Goal: Task Accomplishment & Management: Manage account settings

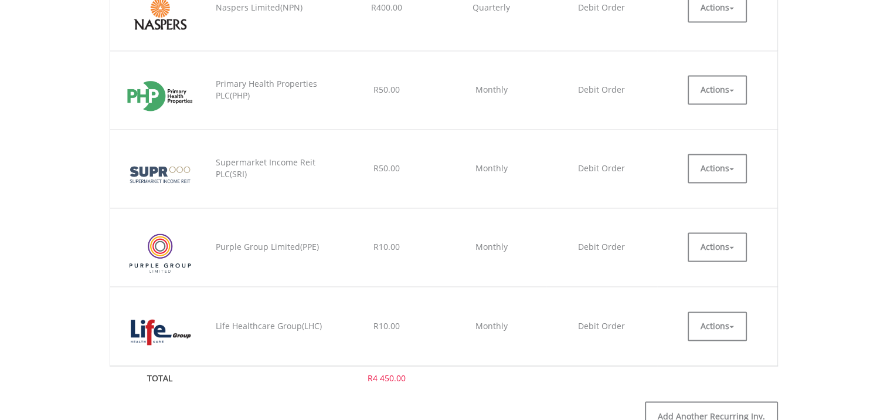
scroll to position [1798, 0]
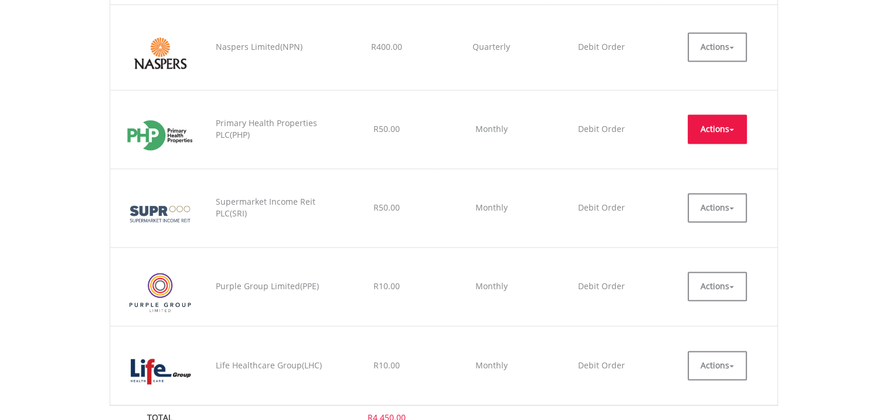
click at [727, 121] on button "Actions" at bounding box center [717, 128] width 59 height 29
click at [703, 149] on link "EDIT" at bounding box center [717, 155] width 59 height 15
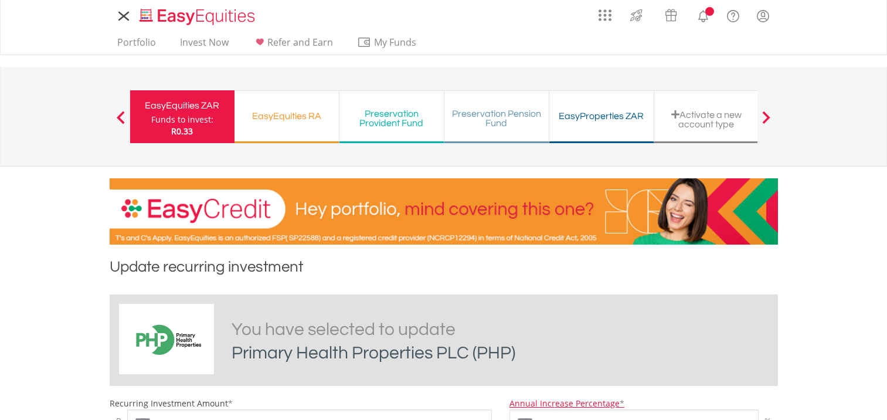
scroll to position [391, 0]
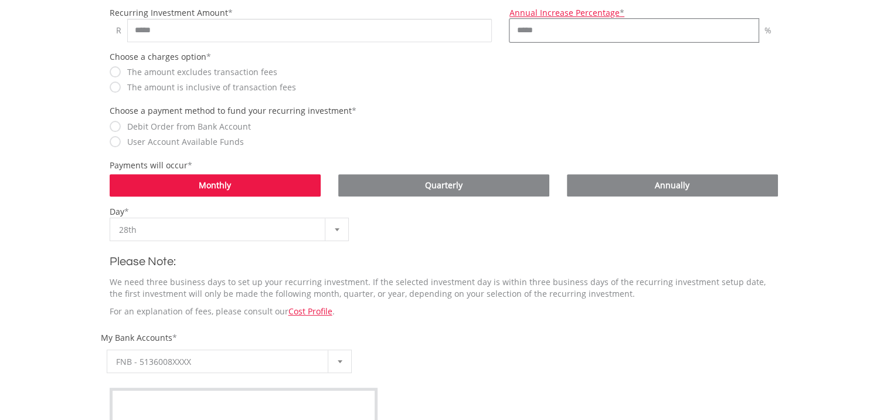
drag, startPoint x: 522, startPoint y: 33, endPoint x: 508, endPoint y: 33, distance: 13.5
click at [508, 34] on div "Annual Increase Percentage * ***** %" at bounding box center [644, 24] width 286 height 35
type input "******"
click at [134, 30] on input "*****" at bounding box center [309, 30] width 365 height 23
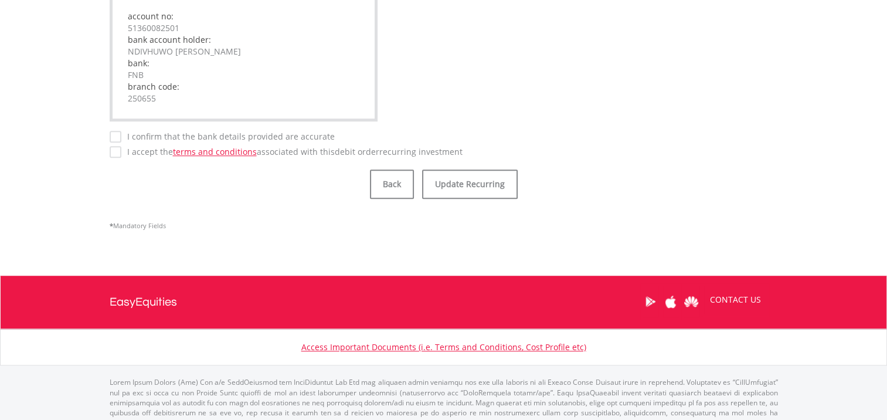
scroll to position [856, 0]
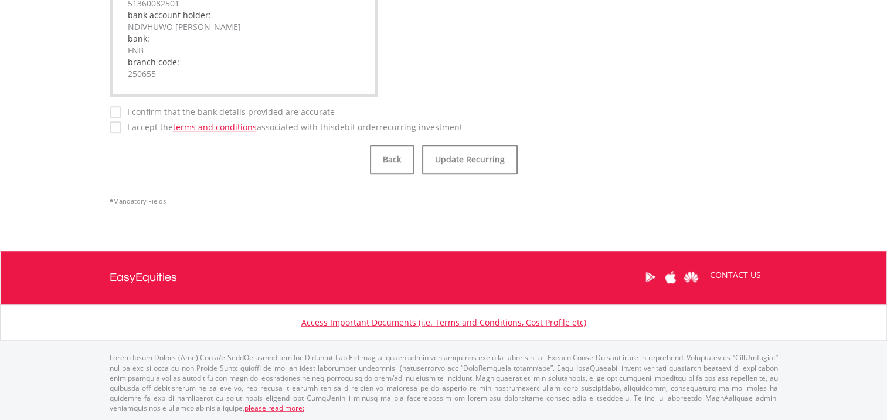
type input "*****"
click at [121, 111] on label "I confirm that the bank details provided are accurate" at bounding box center [227, 112] width 213 height 12
click at [121, 124] on label "I accept the terms and conditions associated with this Debit Order recurring in…" at bounding box center [291, 127] width 341 height 12
click at [461, 162] on button "Update Recurring" at bounding box center [470, 159] width 96 height 29
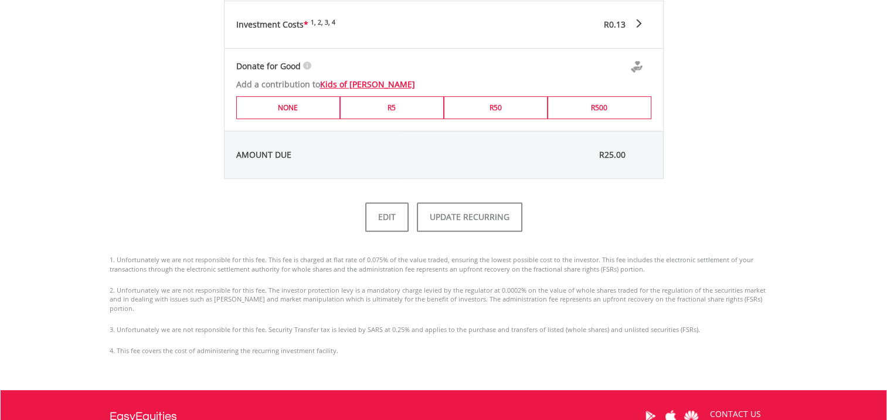
scroll to position [761, 0]
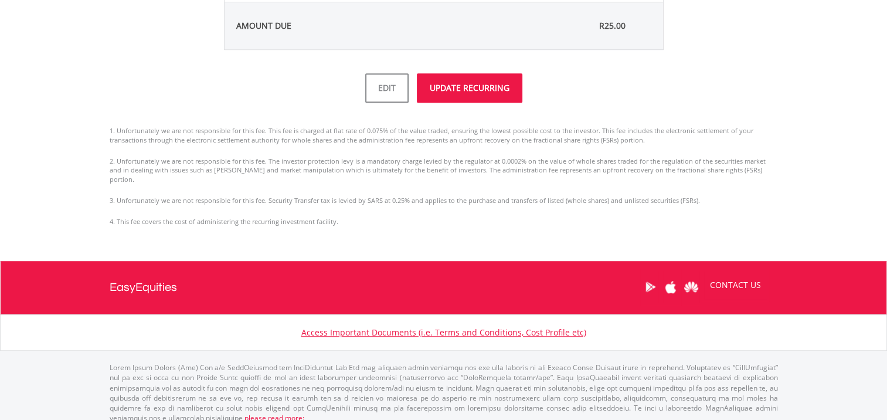
click at [480, 85] on button "UPDATE RECURRING" at bounding box center [470, 87] width 106 height 29
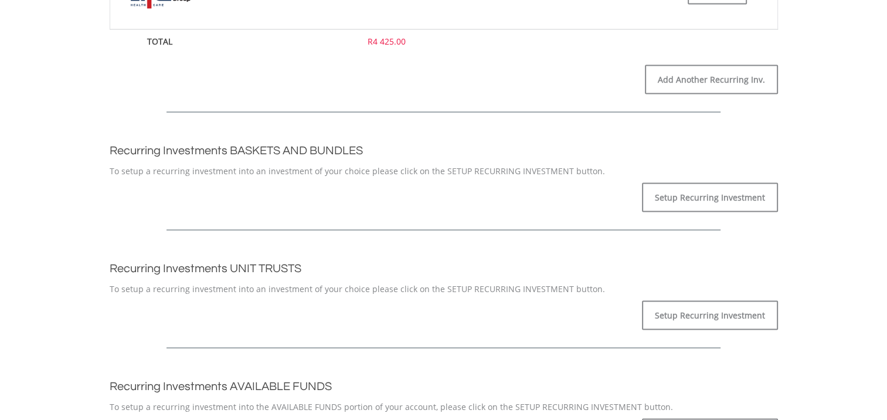
scroll to position [1824, 0]
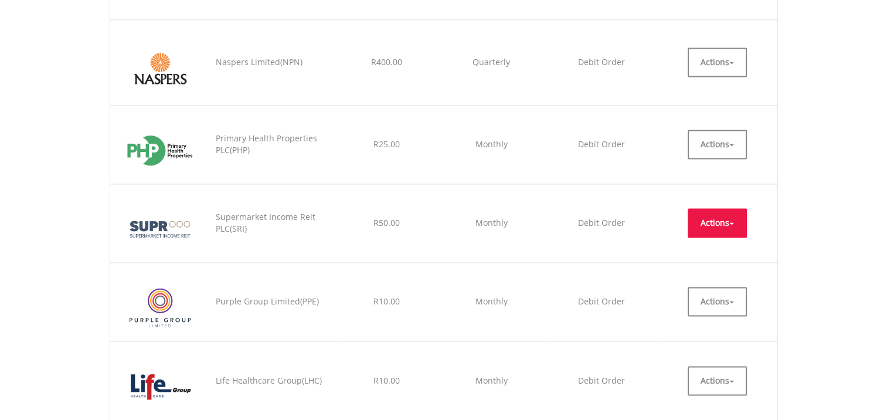
drag, startPoint x: 729, startPoint y: 216, endPoint x: 715, endPoint y: 223, distance: 15.7
click at [729, 216] on button "Actions" at bounding box center [717, 222] width 59 height 29
click at [705, 242] on link "EDIT" at bounding box center [717, 249] width 59 height 15
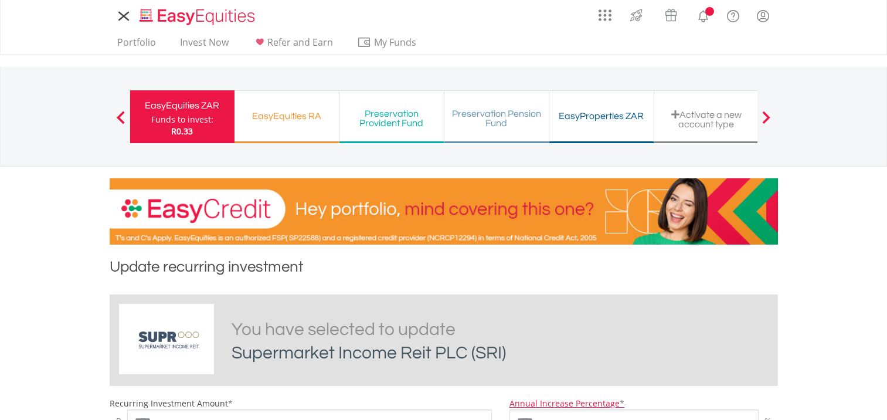
scroll to position [391, 0]
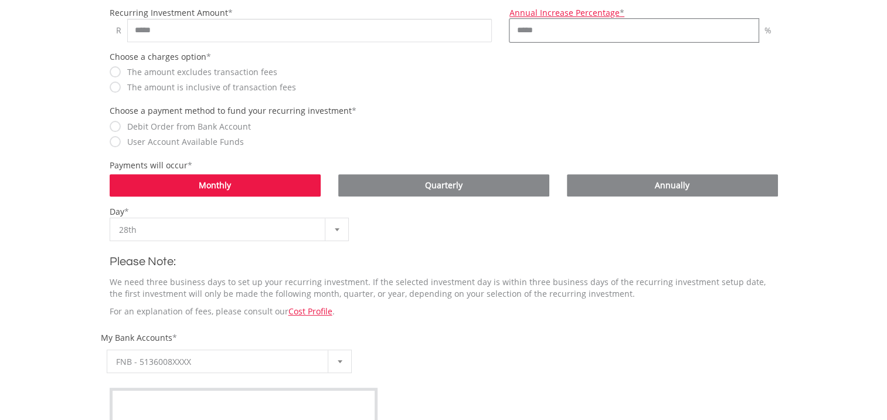
drag, startPoint x: 523, startPoint y: 32, endPoint x: 500, endPoint y: 31, distance: 23.5
click at [500, 31] on div "Recurring Investment Amount * R ***** Annual Increase Percentage * ***** %" at bounding box center [444, 24] width 686 height 35
type input "******"
click at [131, 30] on input "*****" at bounding box center [309, 30] width 365 height 23
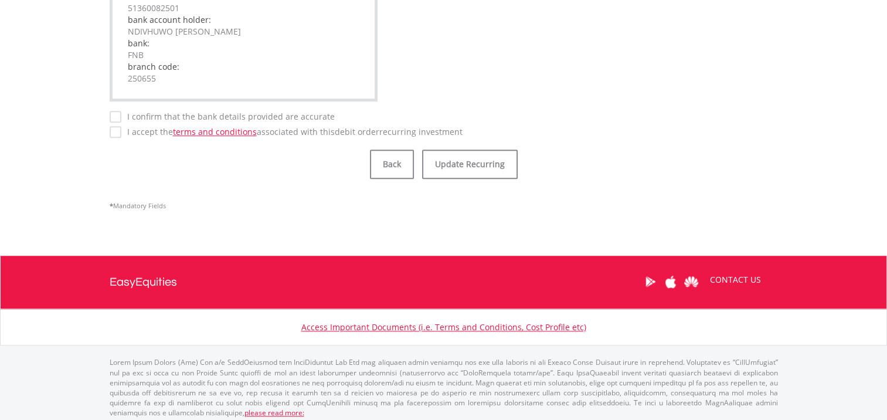
scroll to position [856, 0]
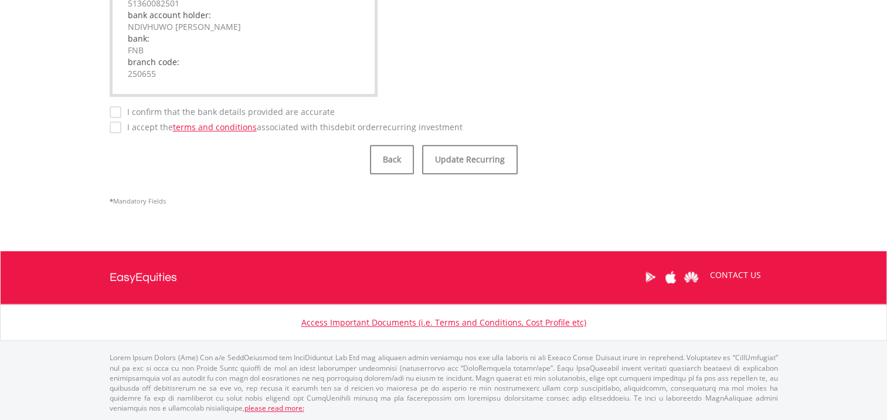
type input "*****"
click at [121, 111] on label "I confirm that the bank details provided are accurate" at bounding box center [227, 112] width 213 height 12
click at [460, 161] on button "Update Recurring" at bounding box center [470, 159] width 96 height 29
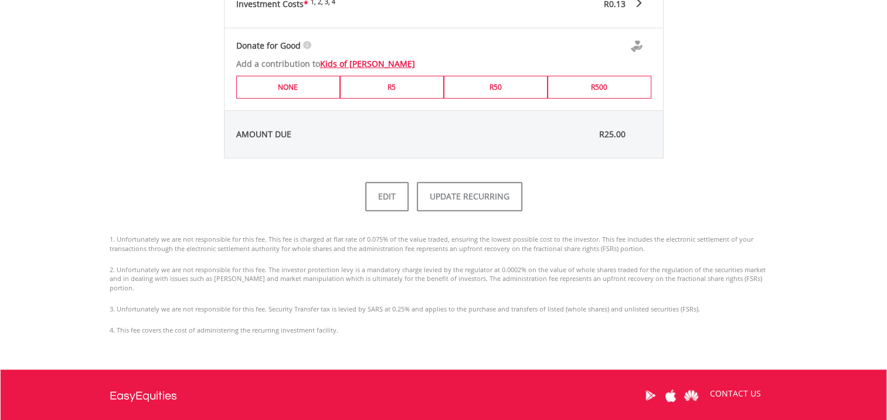
scroll to position [761, 0]
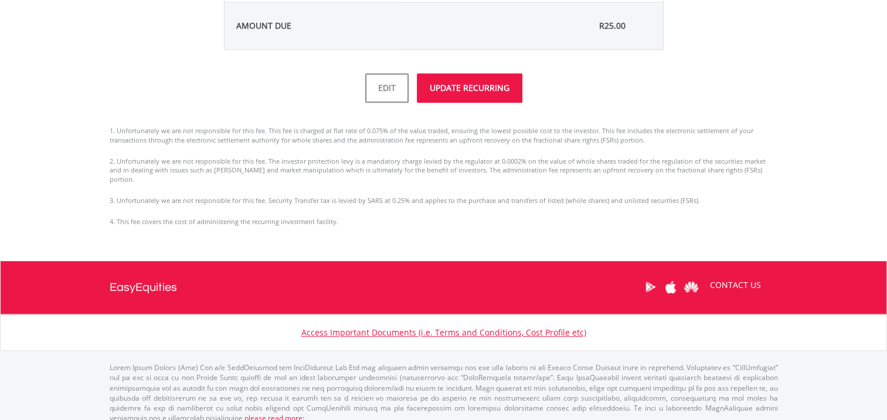
click at [459, 88] on button "UPDATE RECURRING" at bounding box center [470, 87] width 106 height 29
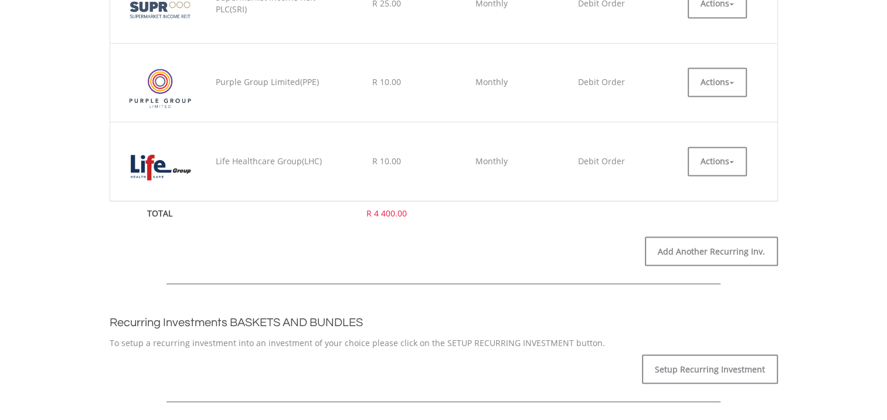
scroll to position [2035, 0]
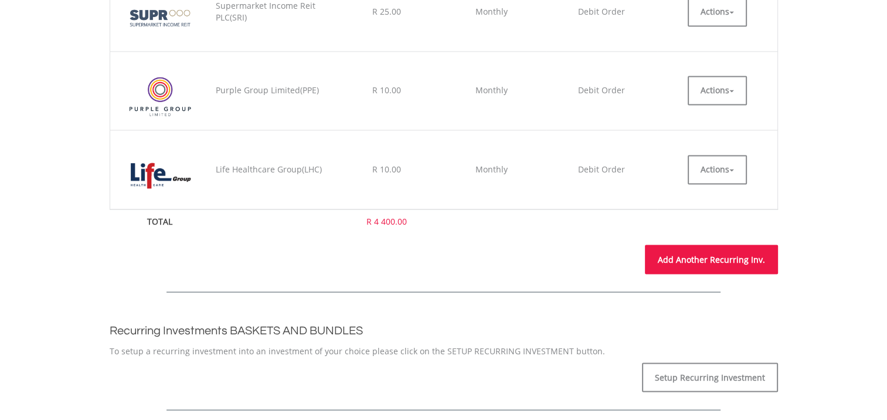
click at [712, 258] on link "Add Another Recurring Inv." at bounding box center [711, 259] width 133 height 29
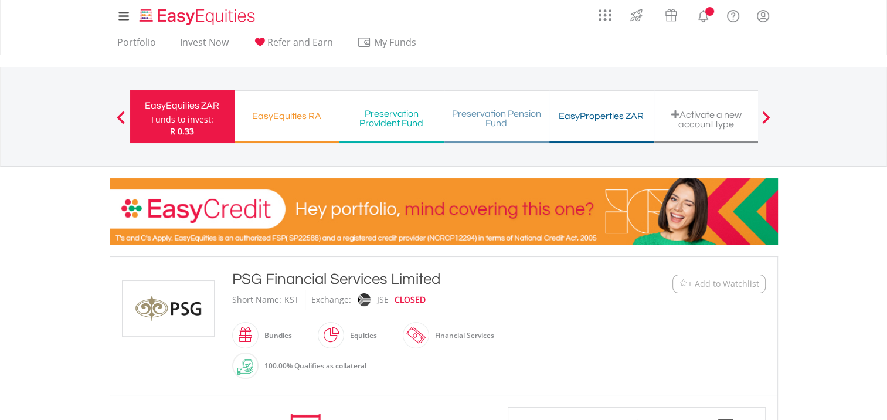
scroll to position [782, 0]
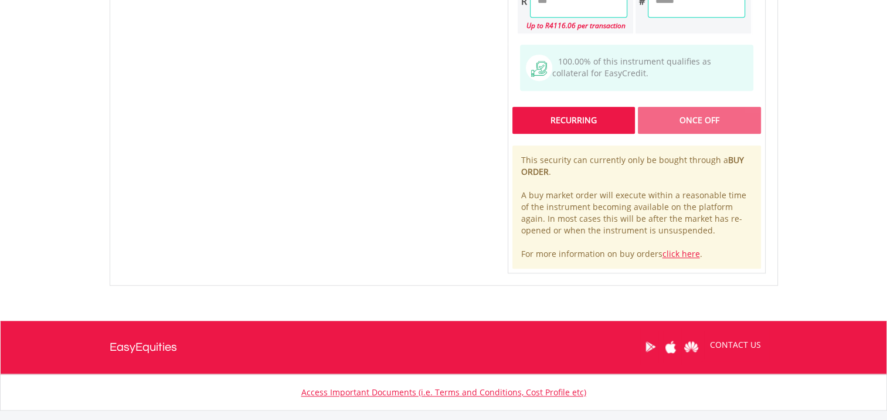
click at [576, 117] on div "Recurring" at bounding box center [574, 120] width 123 height 27
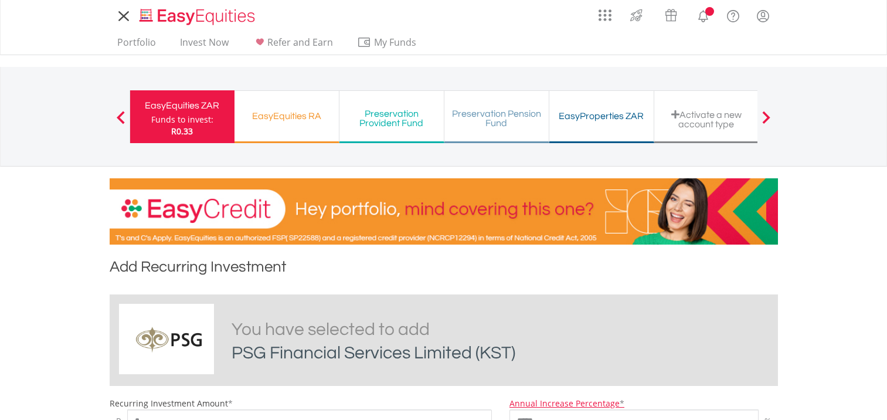
scroll to position [391, 0]
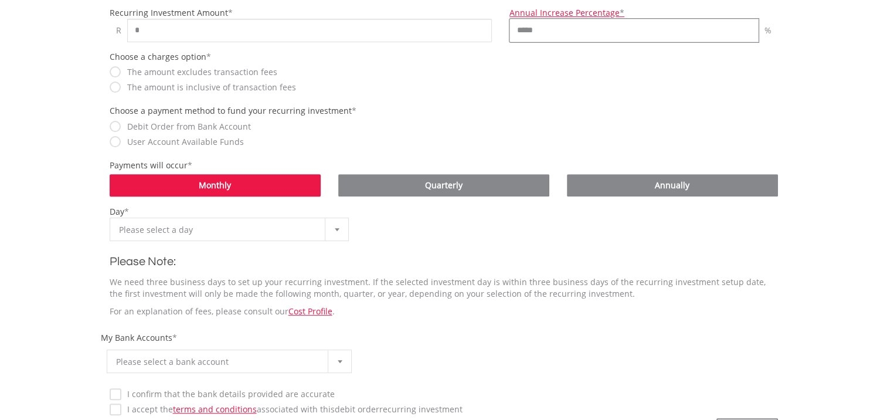
click at [523, 33] on input "*****" at bounding box center [634, 30] width 249 height 23
type input "******"
click at [128, 30] on input "*" at bounding box center [309, 30] width 365 height 23
type input "******"
click at [338, 223] on div at bounding box center [336, 229] width 23 height 22
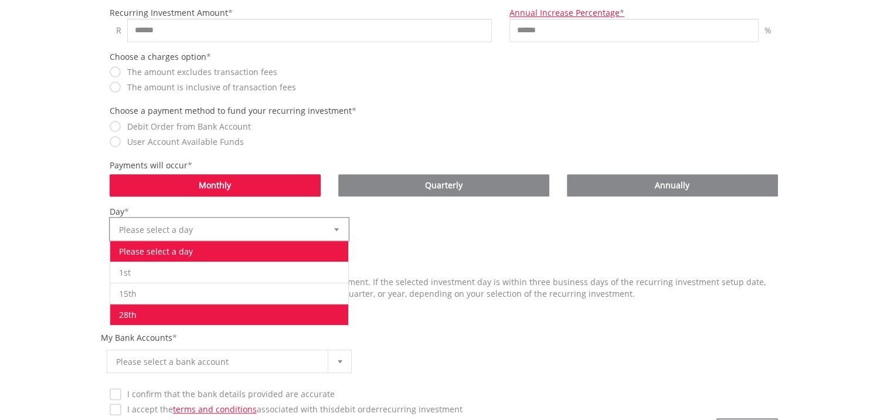
click at [214, 307] on li "28th" at bounding box center [229, 314] width 239 height 21
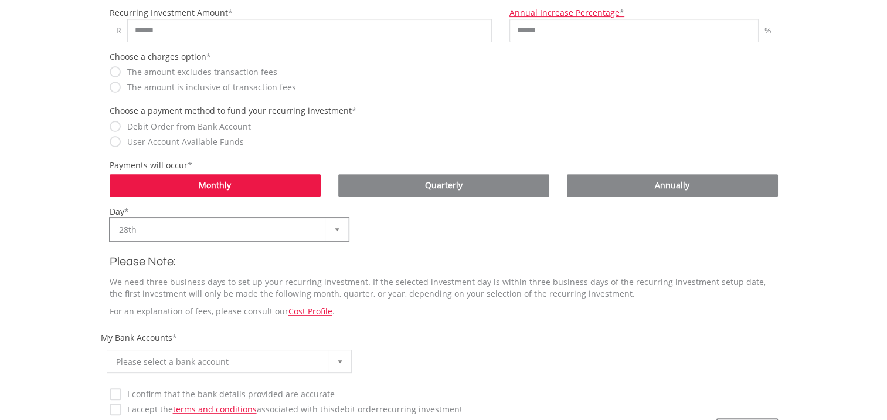
click at [341, 357] on div at bounding box center [339, 361] width 23 height 22
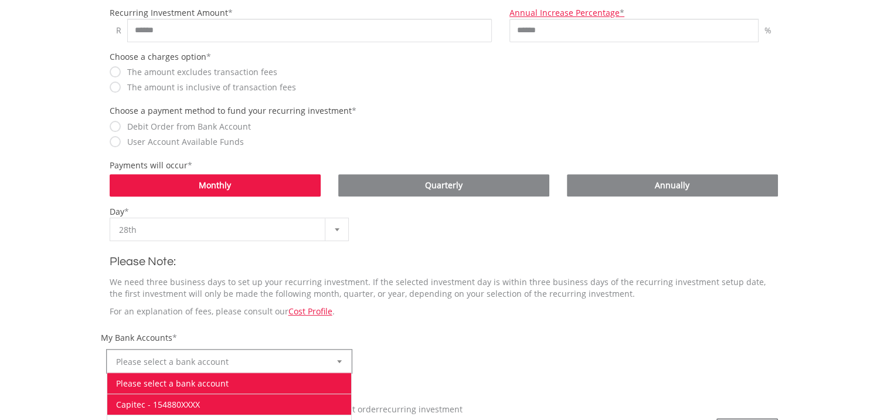
click at [230, 398] on li "Capitec - 154880XXXX" at bounding box center [229, 403] width 245 height 21
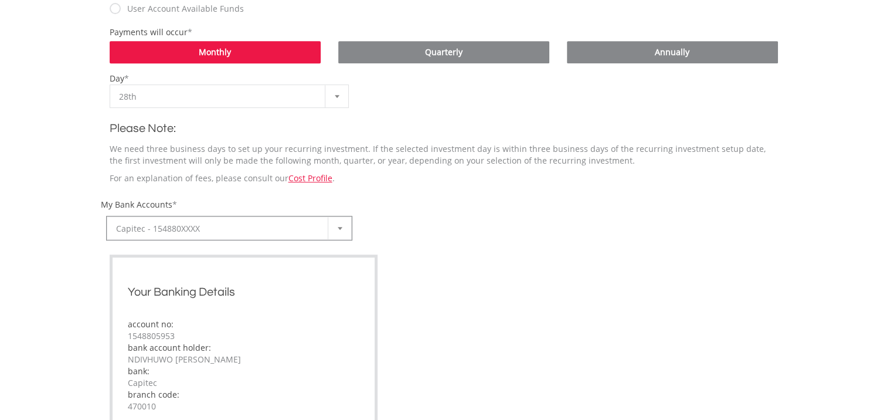
scroll to position [571, 0]
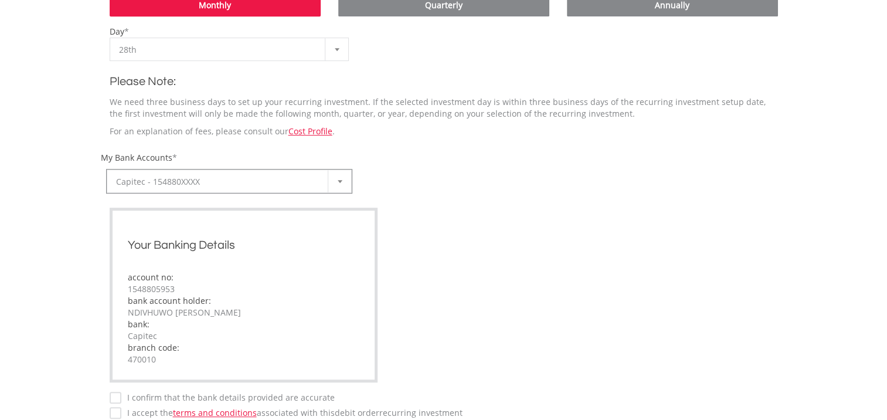
click at [338, 177] on div at bounding box center [339, 181] width 23 height 22
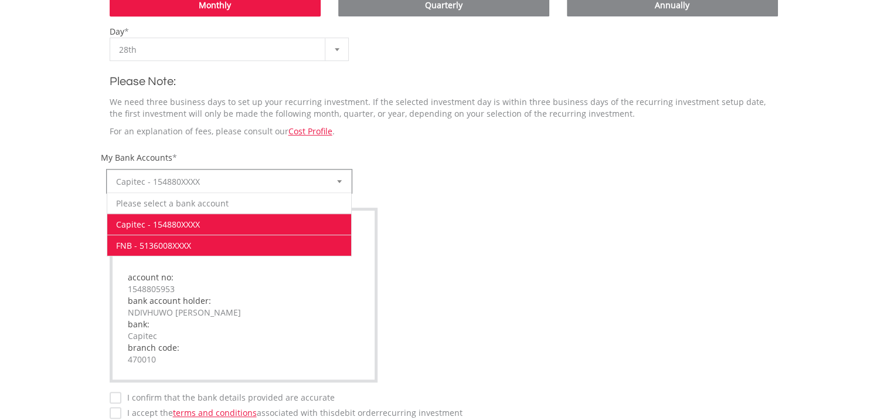
click at [204, 244] on li "FNB - 5136008XXXX" at bounding box center [229, 245] width 245 height 21
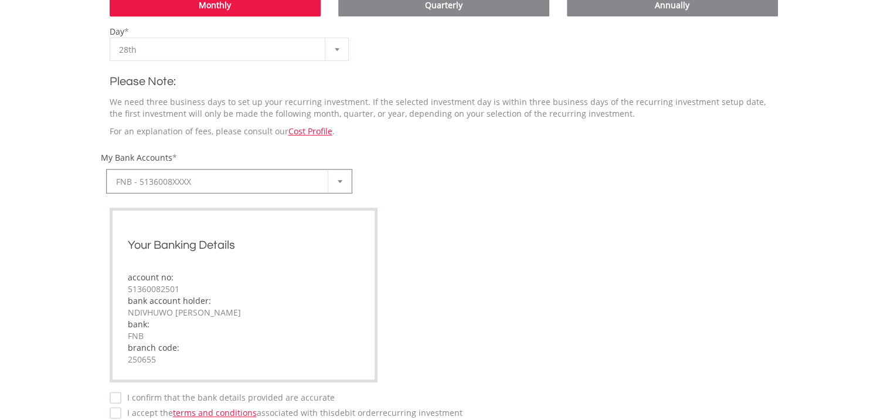
scroll to position [807, 0]
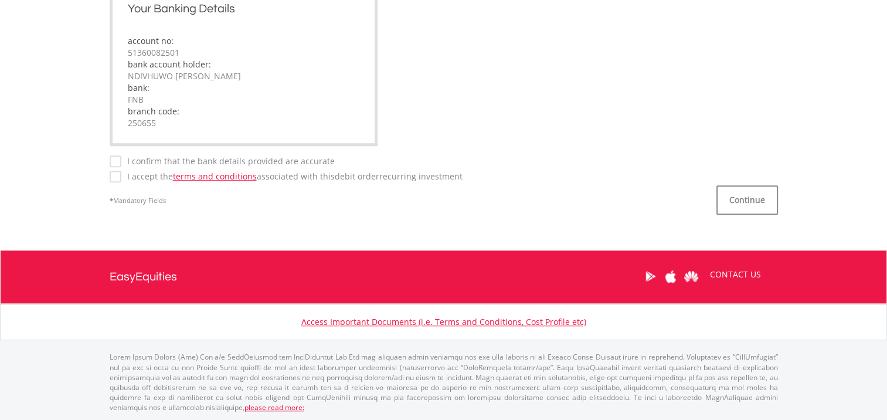
drag, startPoint x: 118, startPoint y: 162, endPoint x: 117, endPoint y: 171, distance: 8.9
click at [121, 162] on label "I confirm that the bank details provided are accurate" at bounding box center [227, 161] width 213 height 12
click at [741, 202] on button "Continue" at bounding box center [748, 199] width 62 height 29
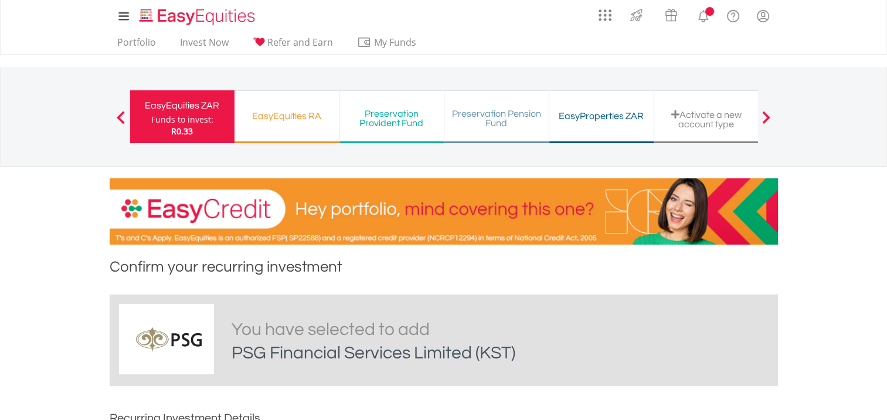
scroll to position [761, 0]
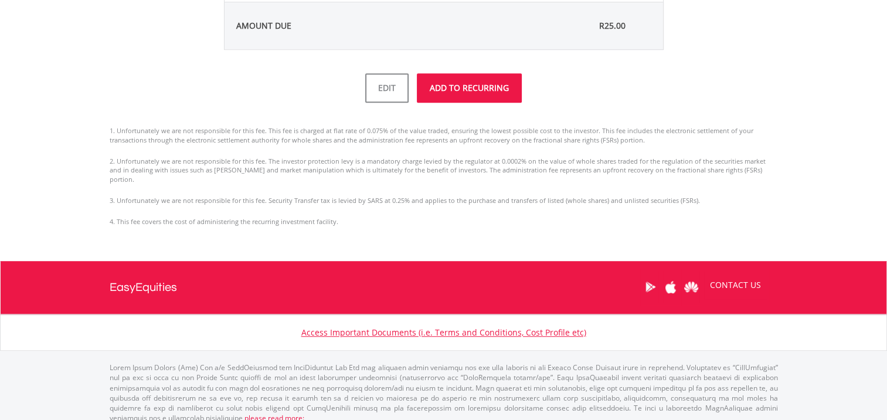
click at [485, 87] on button "ADD TO RECURRING" at bounding box center [469, 87] width 105 height 29
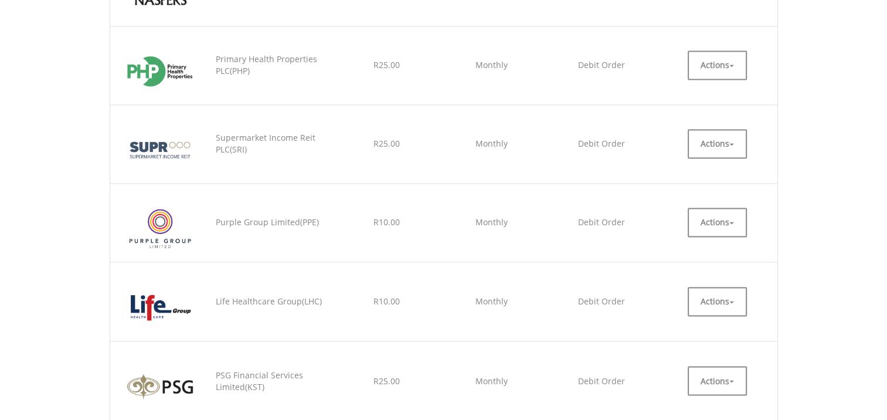
scroll to position [2294, 0]
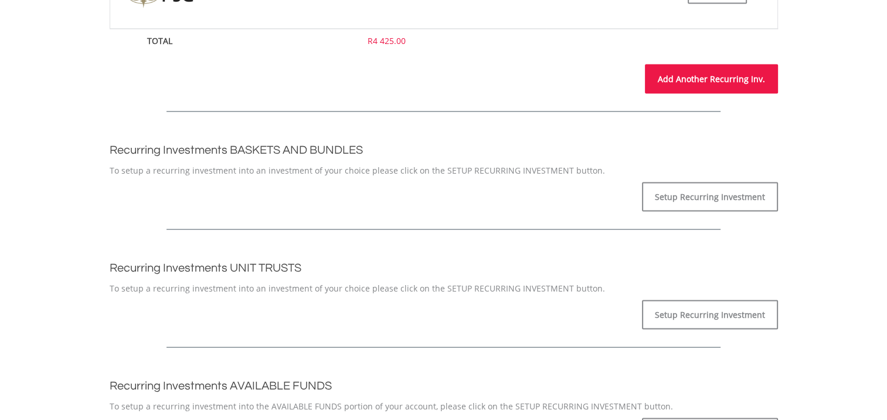
click at [693, 78] on link "Add Another Recurring Inv." at bounding box center [711, 79] width 133 height 29
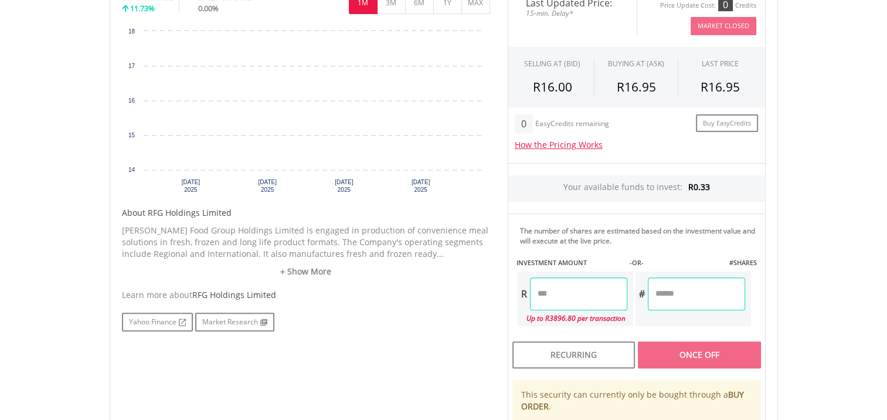
scroll to position [342, 0]
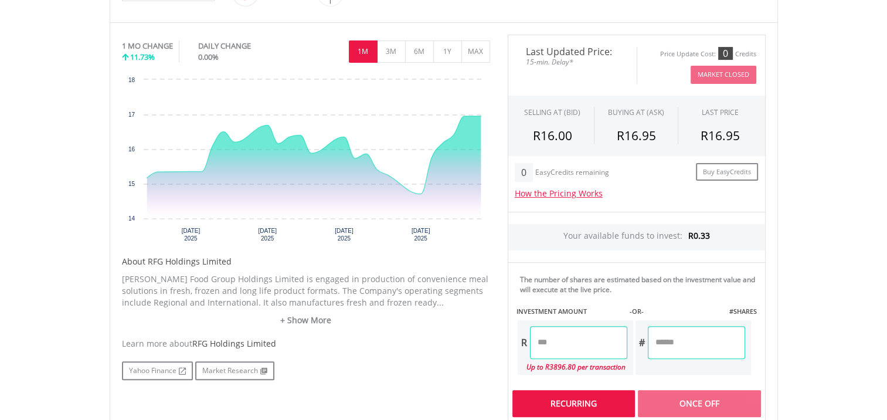
click at [586, 403] on div "Recurring" at bounding box center [574, 403] width 123 height 27
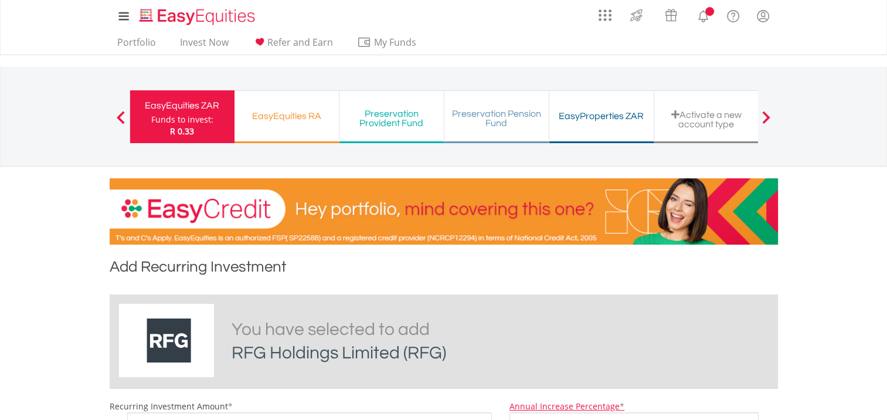
scroll to position [391, 0]
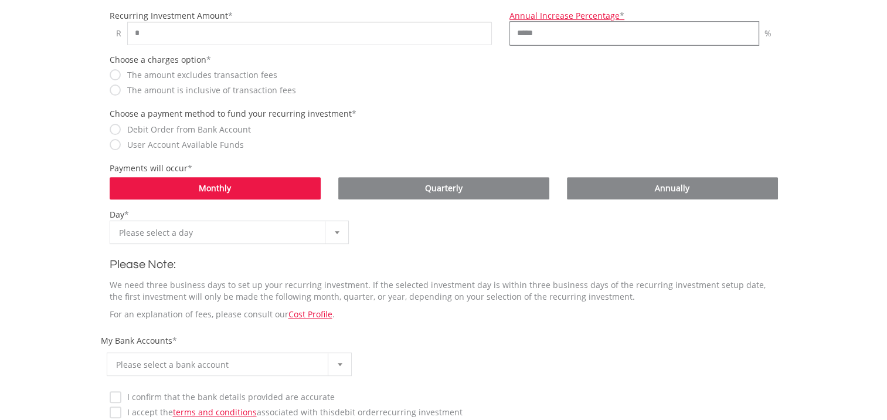
click at [521, 33] on input "*****" at bounding box center [634, 33] width 249 height 23
type input "******"
click at [132, 33] on input "*" at bounding box center [309, 33] width 365 height 23
type input "*****"
click at [337, 226] on div at bounding box center [336, 232] width 23 height 22
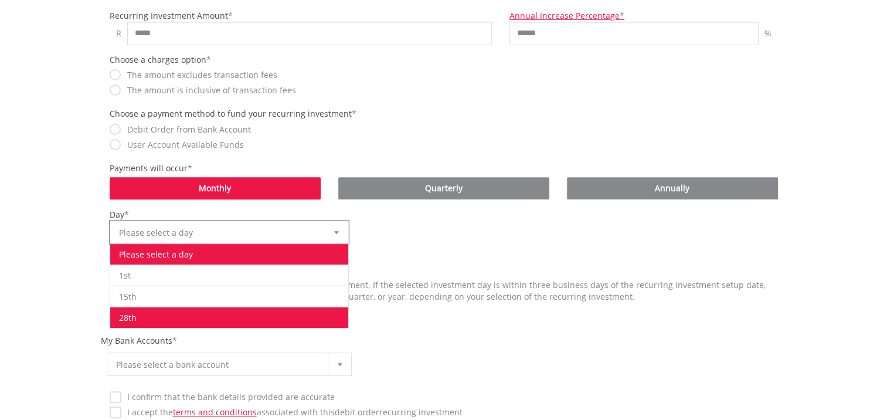
click at [252, 312] on li "28th" at bounding box center [229, 317] width 239 height 21
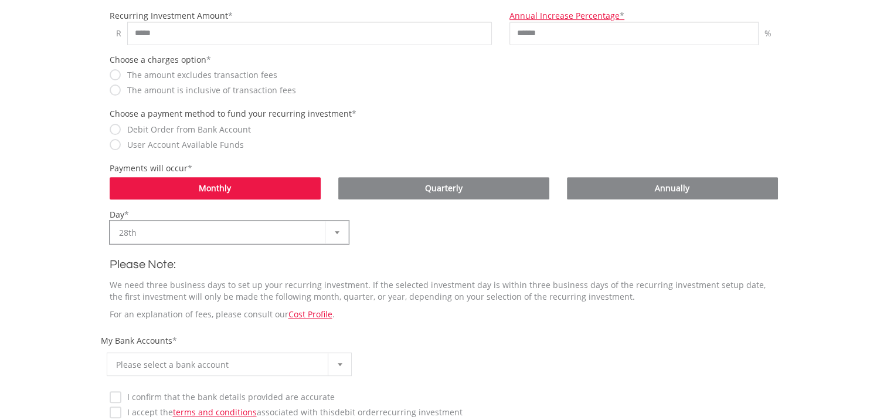
scroll to position [626, 0]
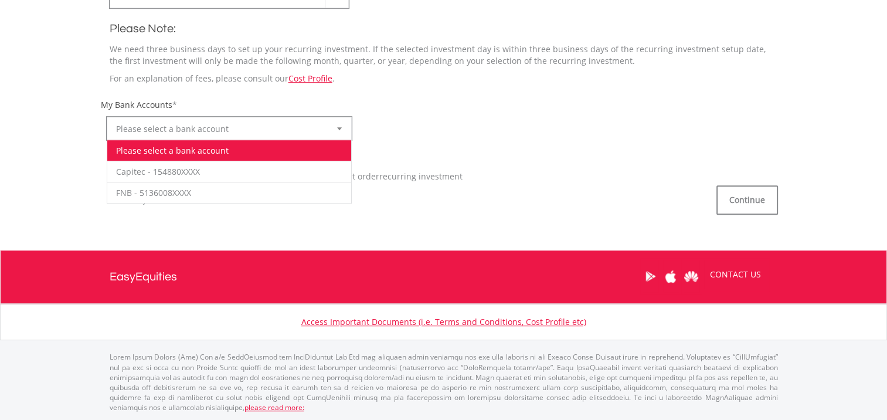
click at [338, 123] on div at bounding box center [339, 128] width 23 height 22
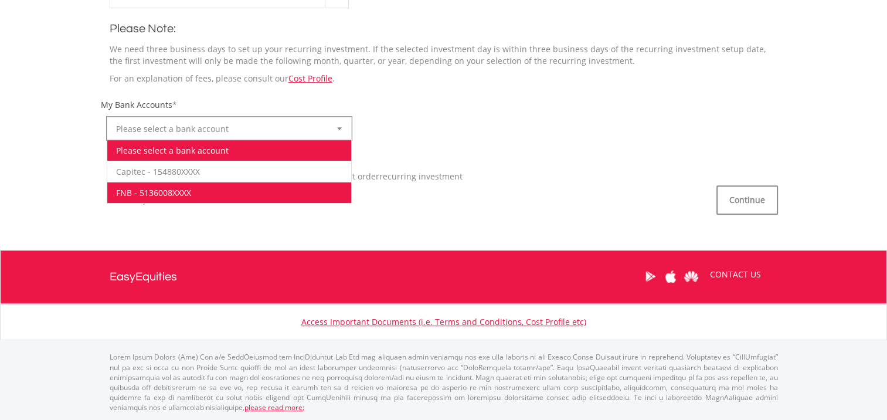
click at [239, 186] on li "FNB - 5136008XXXX" at bounding box center [229, 192] width 245 height 21
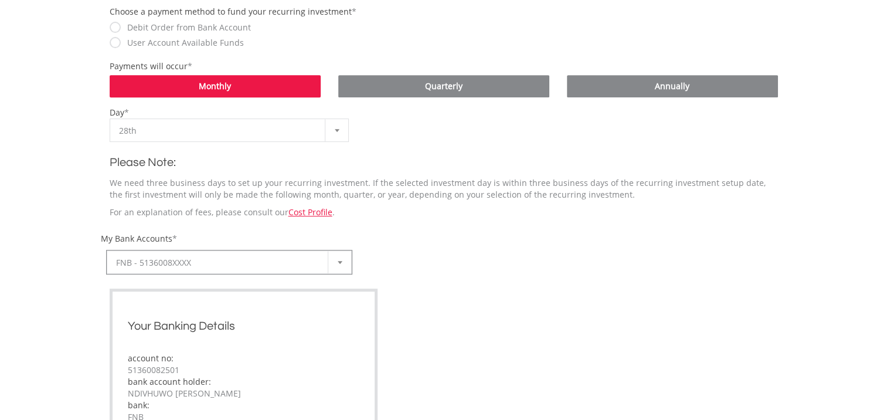
scroll to position [809, 0]
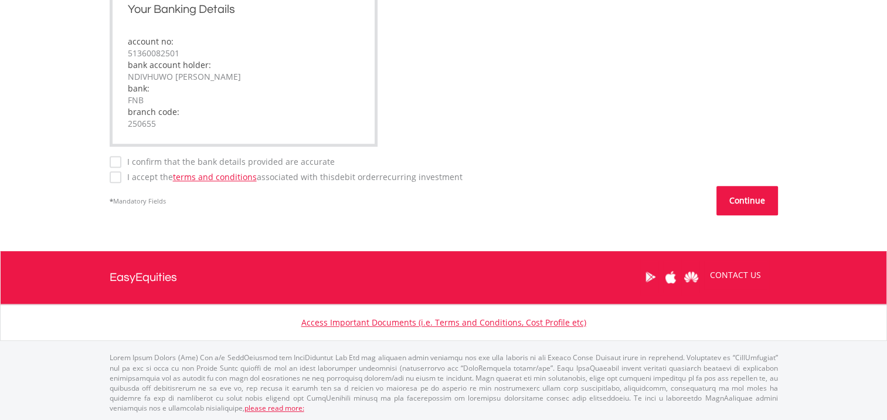
click at [745, 198] on button "Continue" at bounding box center [748, 200] width 62 height 29
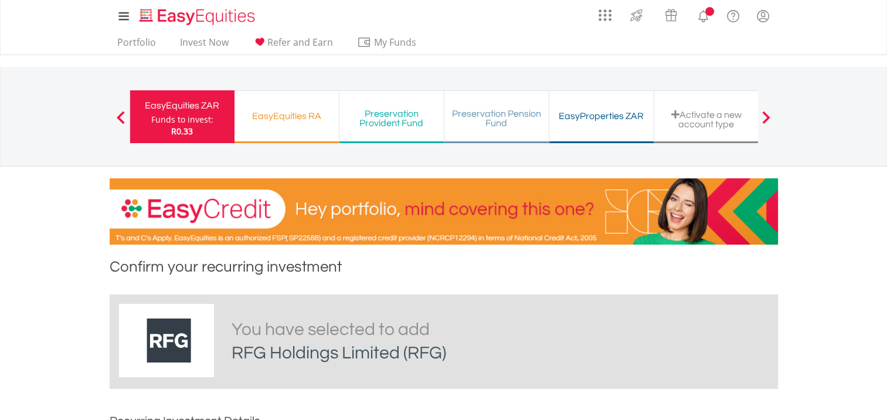
scroll to position [764, 0]
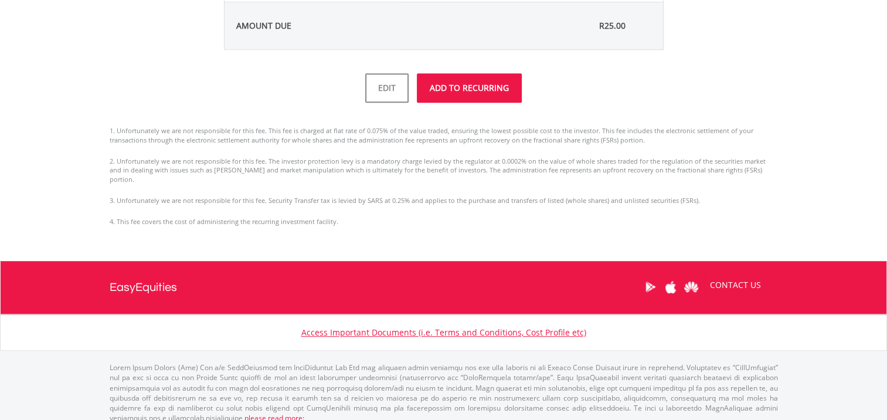
click at [455, 86] on button "ADD TO RECURRING" at bounding box center [469, 87] width 105 height 29
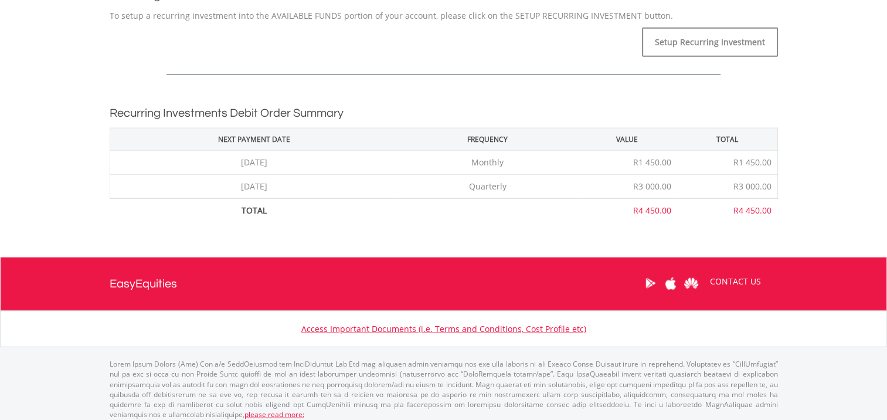
scroll to position [2380, 0]
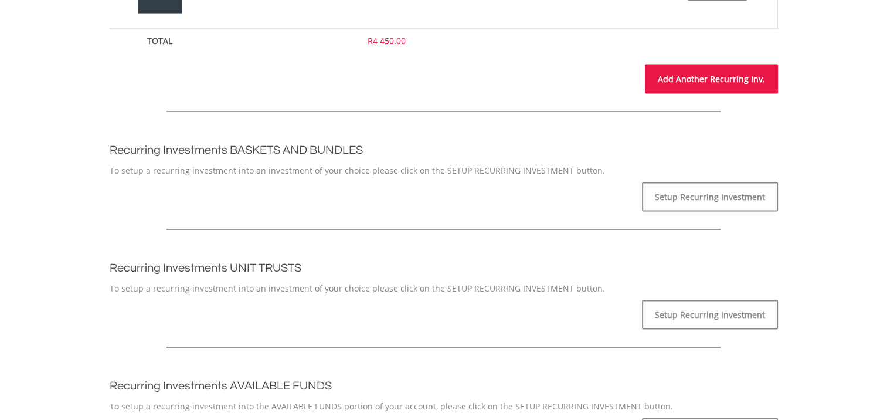
click at [700, 78] on link "Add Another Recurring Inv." at bounding box center [711, 79] width 133 height 29
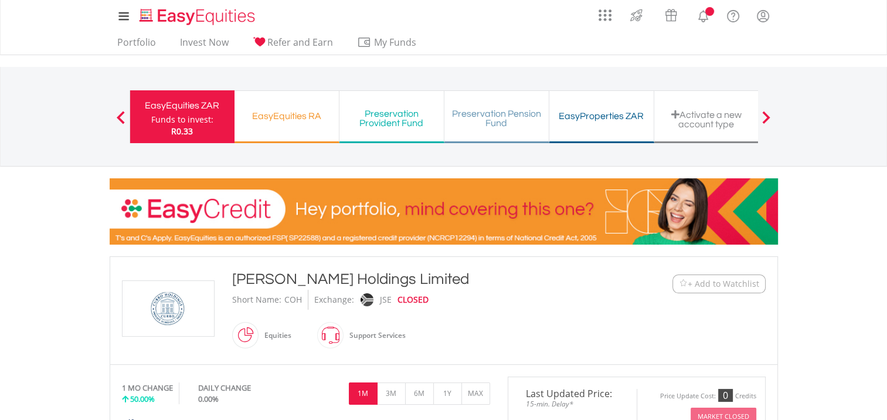
scroll to position [692, 0]
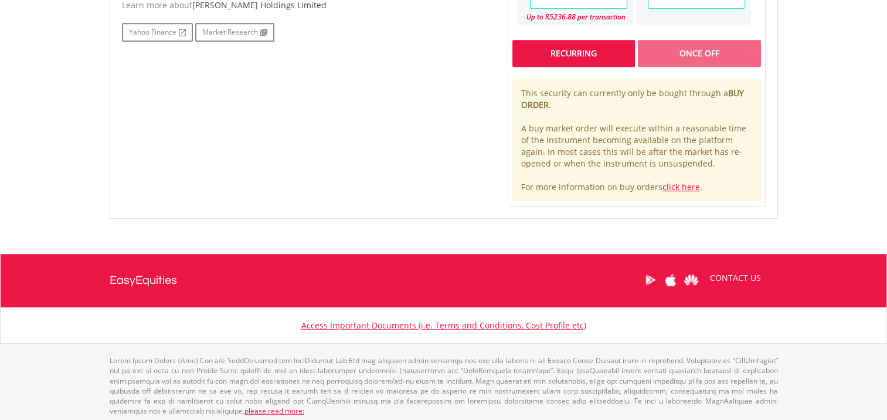
click at [579, 52] on div "Recurring" at bounding box center [574, 53] width 123 height 27
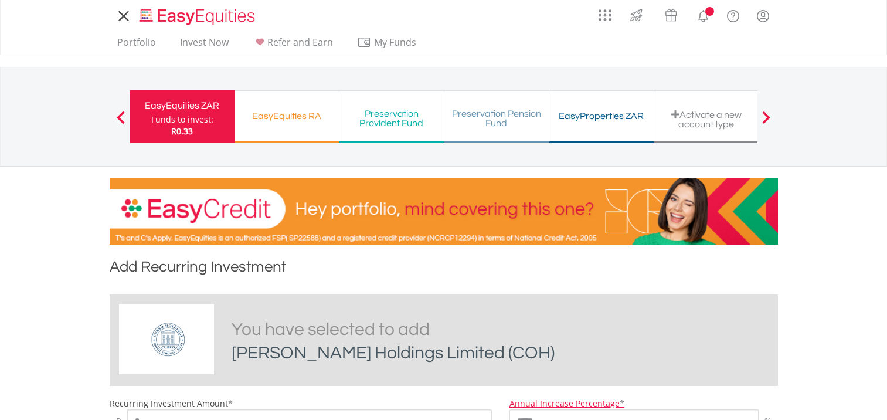
scroll to position [391, 0]
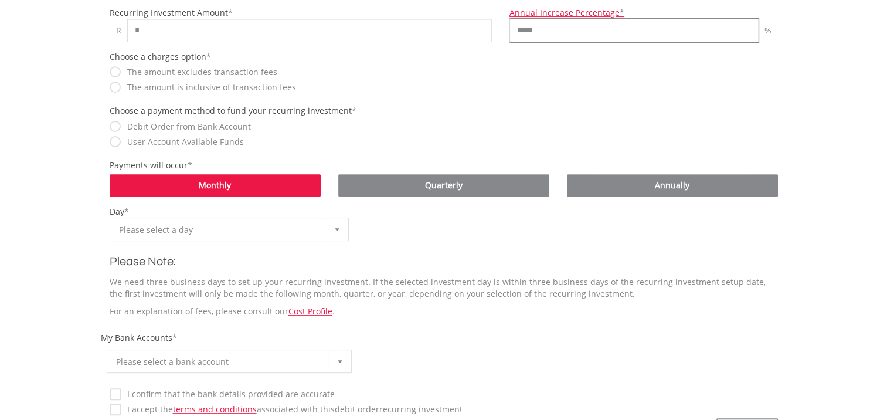
click at [522, 30] on input "*****" at bounding box center [634, 30] width 249 height 23
type input "******"
drag, startPoint x: 130, startPoint y: 32, endPoint x: 141, endPoint y: 34, distance: 12.0
click at [130, 32] on input "*" at bounding box center [309, 30] width 365 height 23
type input "*****"
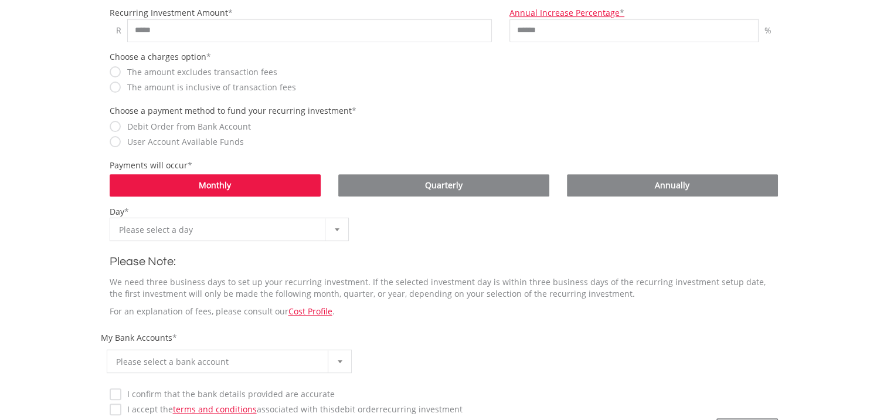
click at [336, 225] on div at bounding box center [336, 229] width 23 height 22
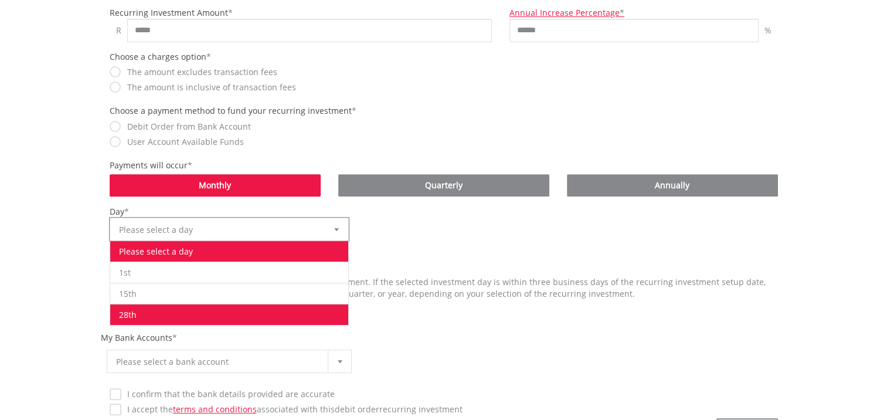
click at [255, 308] on li "28th" at bounding box center [229, 314] width 239 height 21
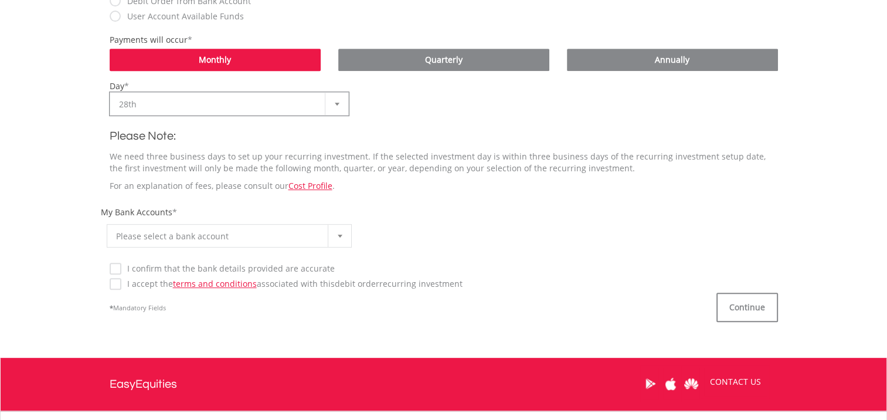
scroll to position [571, 0]
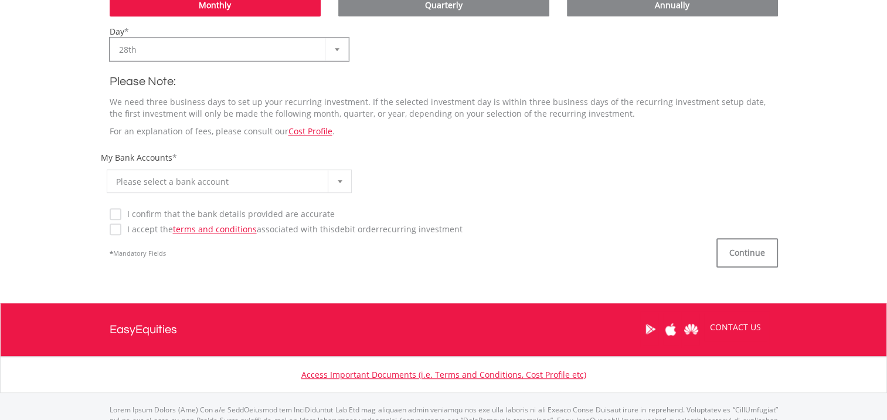
click at [342, 174] on div at bounding box center [339, 181] width 23 height 22
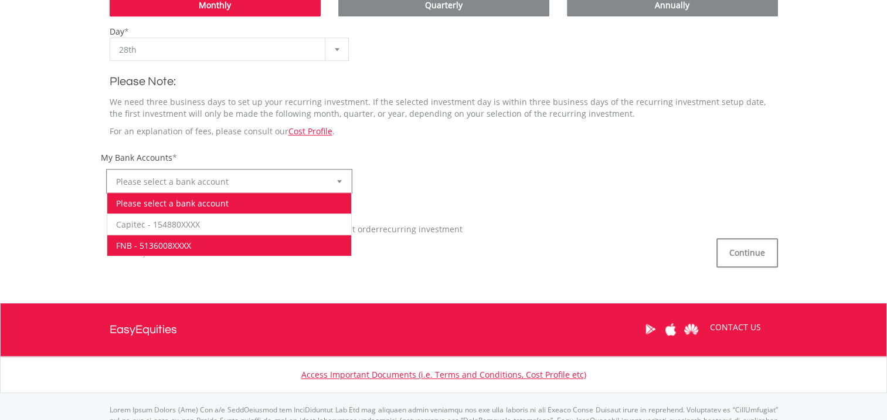
click at [237, 240] on li "FNB - 5136008XXXX" at bounding box center [229, 245] width 245 height 21
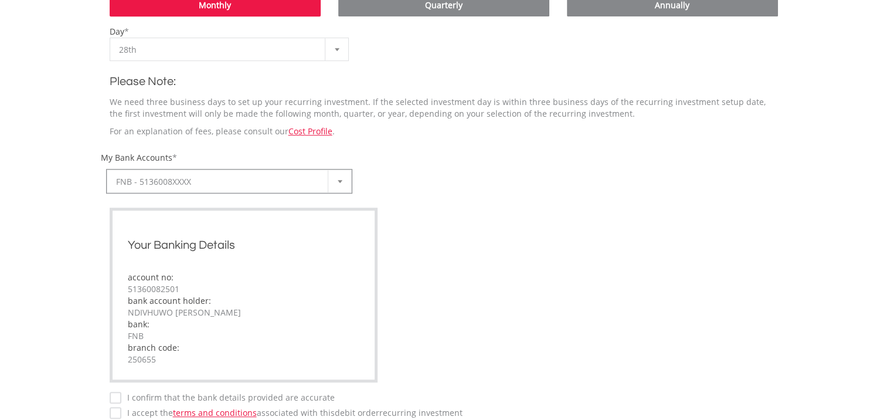
click at [115, 213] on div "Your Banking Details account no: 51360082501 bank account holder: NDIVHUWO DANI…" at bounding box center [244, 295] width 269 height 175
click at [121, 414] on label "I accept the terms and conditions associated with this Debit Order recurring in…" at bounding box center [291, 413] width 341 height 12
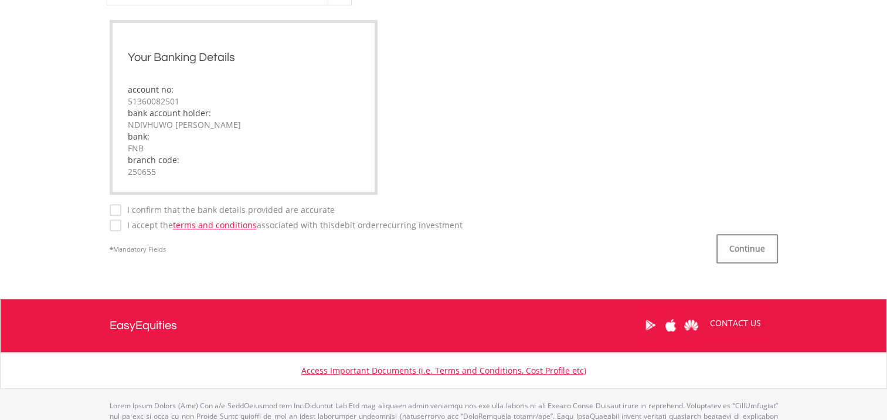
scroll to position [782, 0]
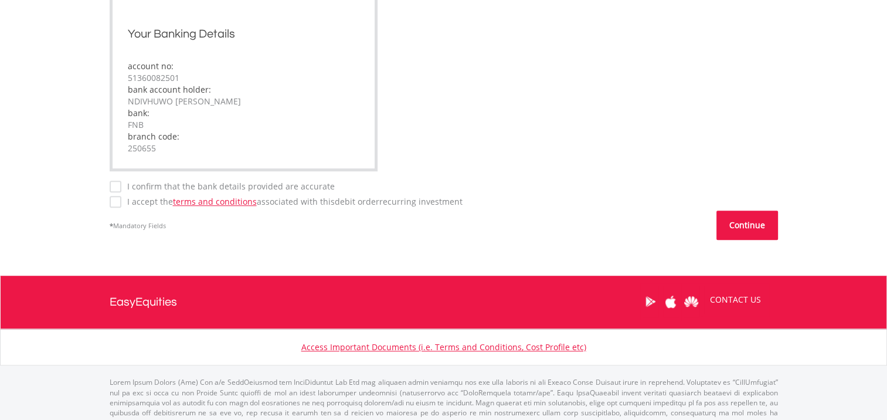
click at [741, 220] on button "Continue" at bounding box center [748, 225] width 62 height 29
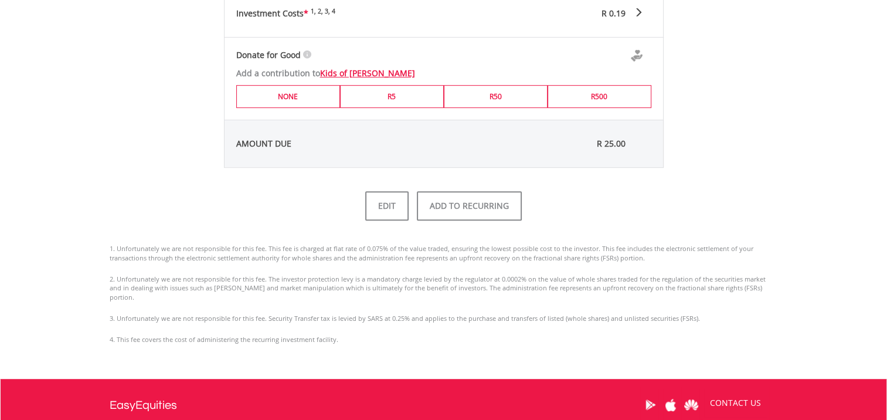
scroll to position [761, 0]
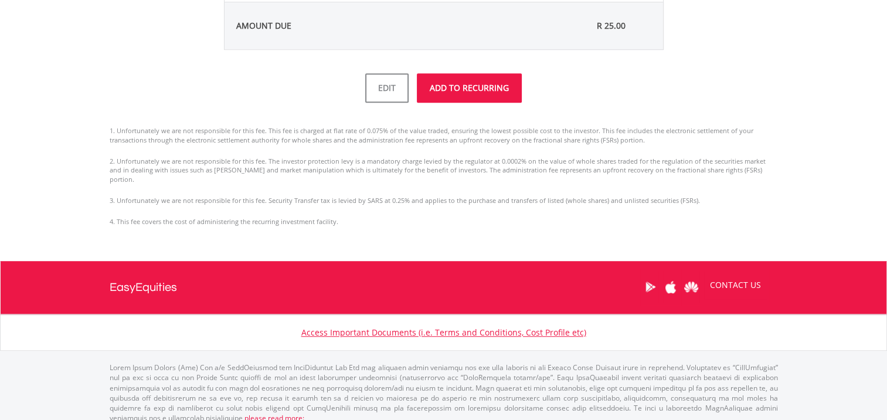
click at [452, 87] on button "ADD TO RECURRING" at bounding box center [469, 87] width 105 height 29
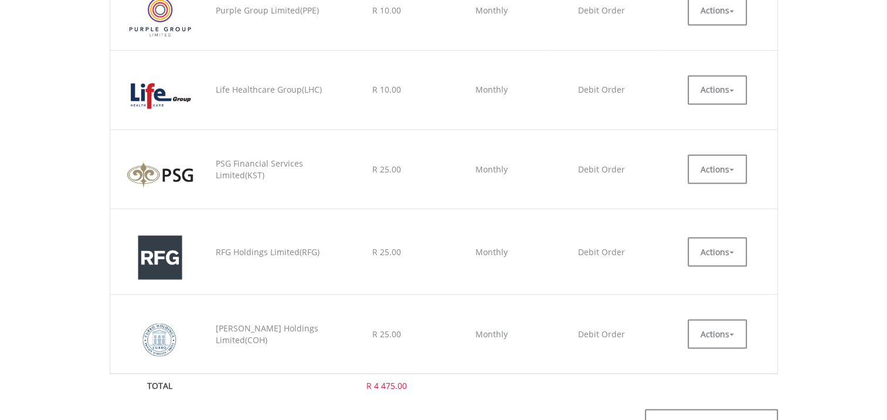
scroll to position [2059, 0]
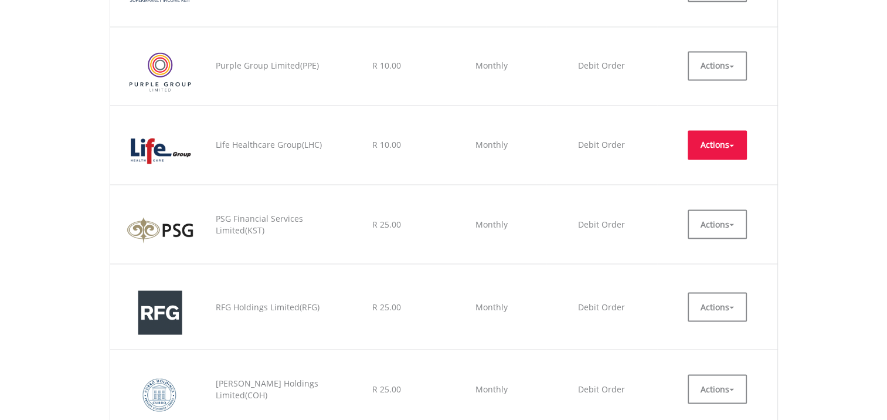
click at [731, 136] on button "Actions" at bounding box center [717, 144] width 59 height 29
click at [704, 164] on link "EDIT" at bounding box center [717, 171] width 59 height 15
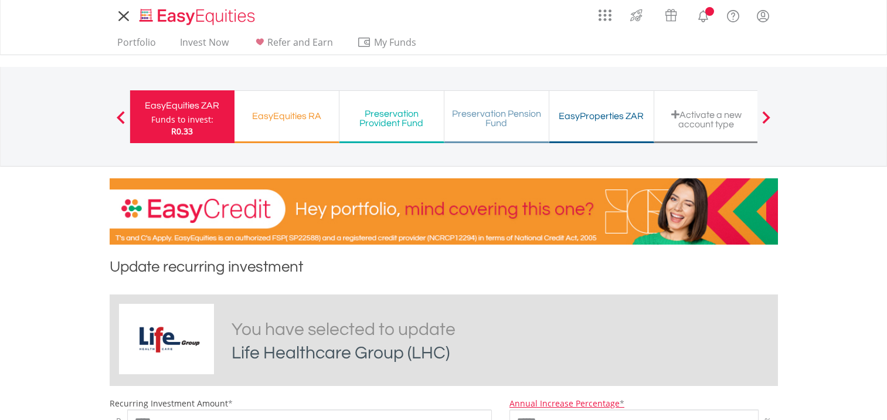
scroll to position [391, 0]
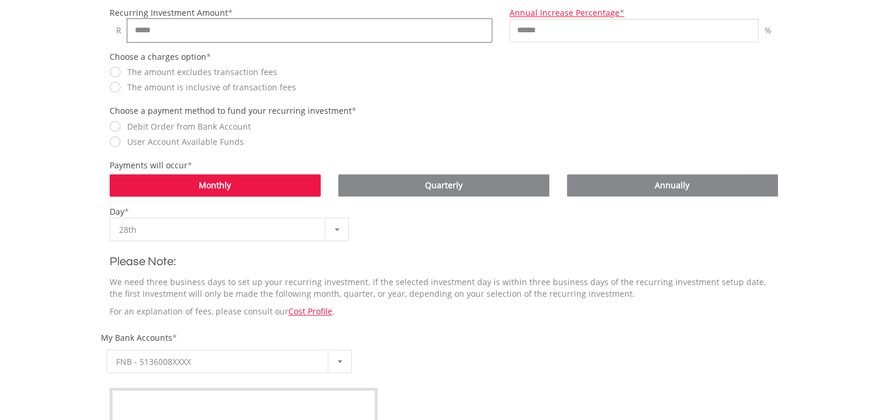
drag, startPoint x: 141, startPoint y: 31, endPoint x: 125, endPoint y: 30, distance: 15.8
click at [125, 30] on div "R *****" at bounding box center [301, 30] width 383 height 23
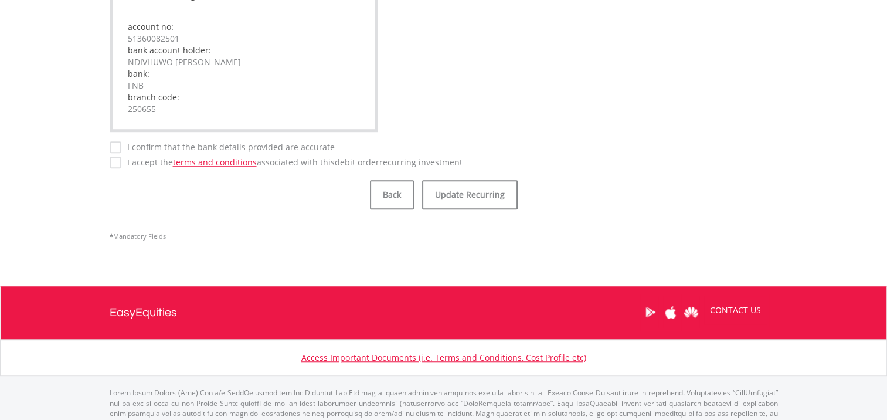
scroll to position [856, 0]
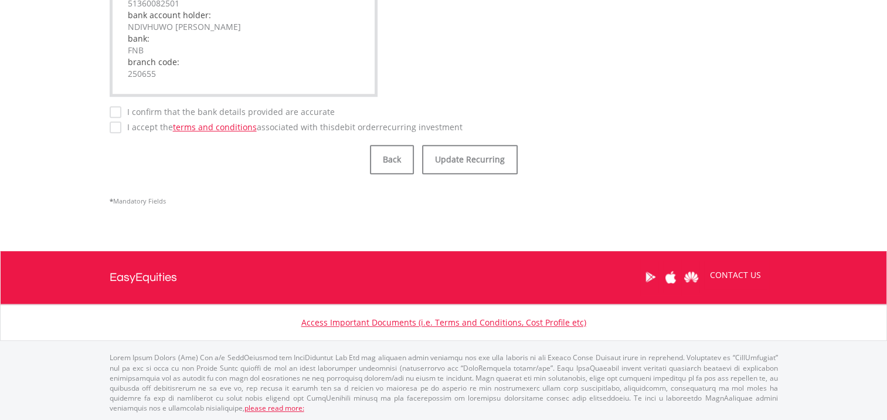
type input "*****"
click at [469, 159] on button "Update Recurring" at bounding box center [470, 159] width 96 height 29
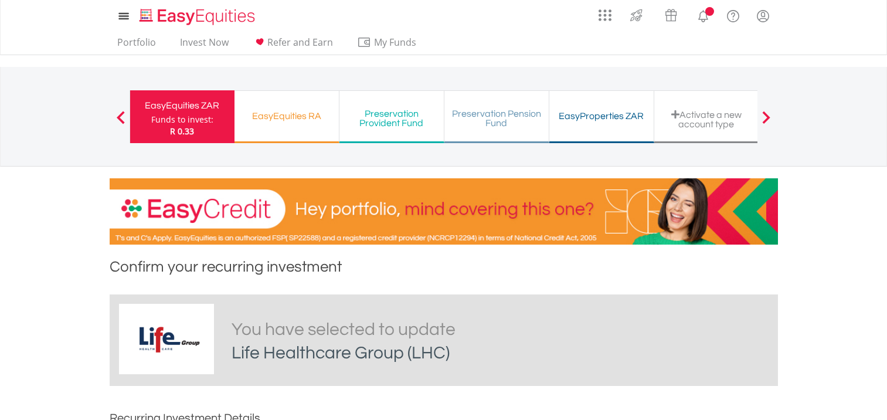
scroll to position [761, 0]
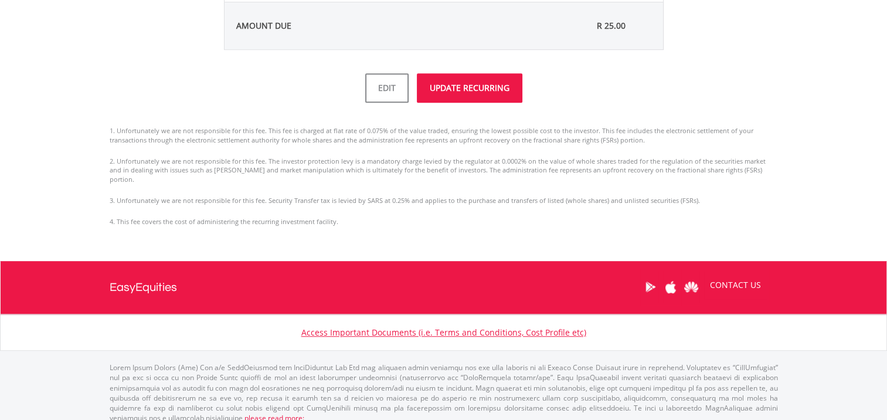
click at [474, 88] on button "UPDATE RECURRING" at bounding box center [470, 87] width 106 height 29
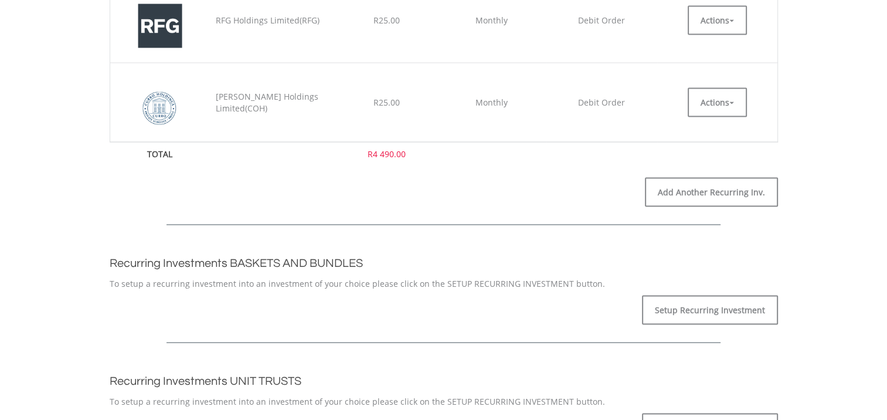
scroll to position [1954, 0]
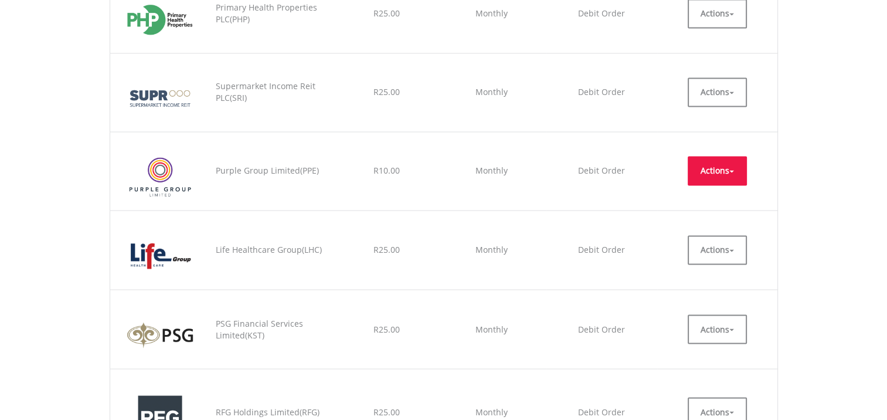
click at [729, 162] on button "Actions" at bounding box center [717, 170] width 59 height 29
click at [705, 189] on link "EDIT" at bounding box center [717, 196] width 59 height 15
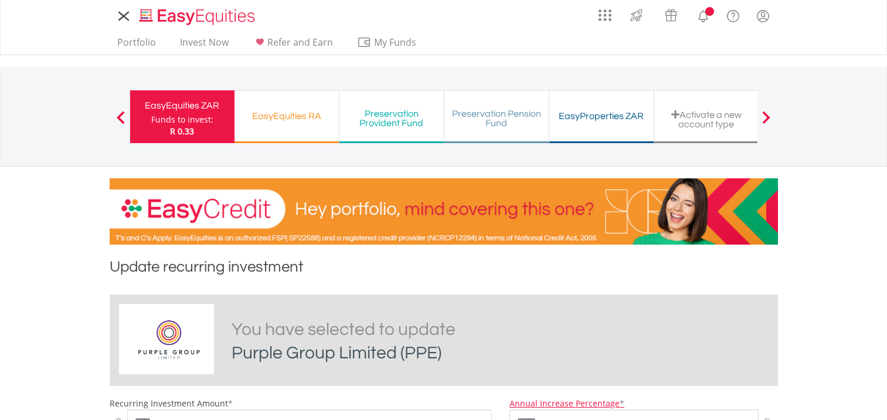
scroll to position [391, 0]
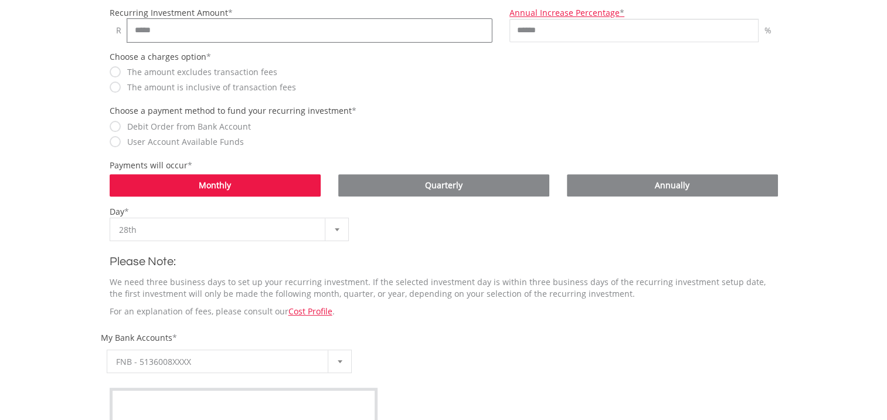
drag, startPoint x: 138, startPoint y: 32, endPoint x: 115, endPoint y: 31, distance: 23.5
click at [115, 31] on div "R *****" at bounding box center [301, 30] width 383 height 23
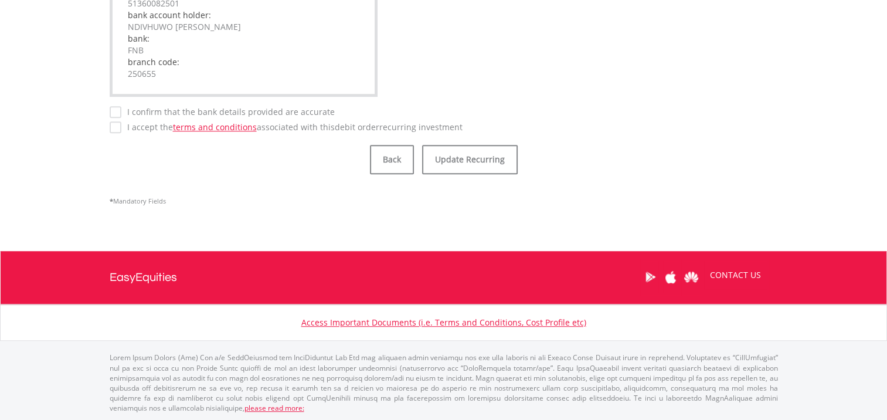
type input "*****"
click at [121, 110] on label "I confirm that the bank details provided are accurate" at bounding box center [227, 112] width 213 height 12
click at [460, 159] on button "Update Recurring" at bounding box center [470, 159] width 96 height 29
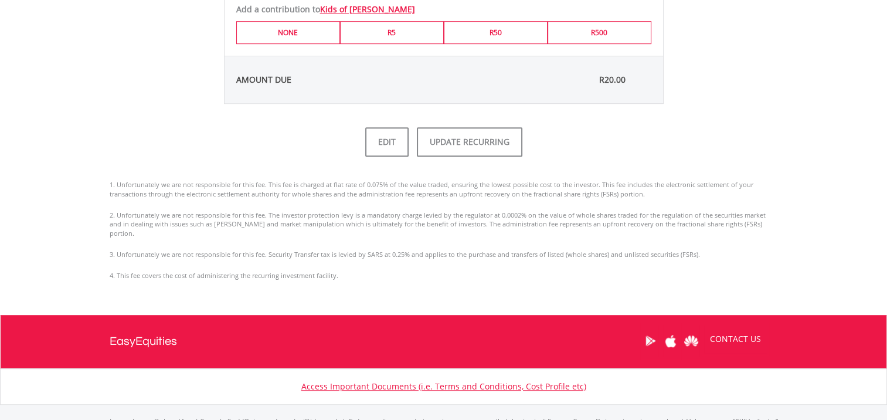
scroll to position [761, 0]
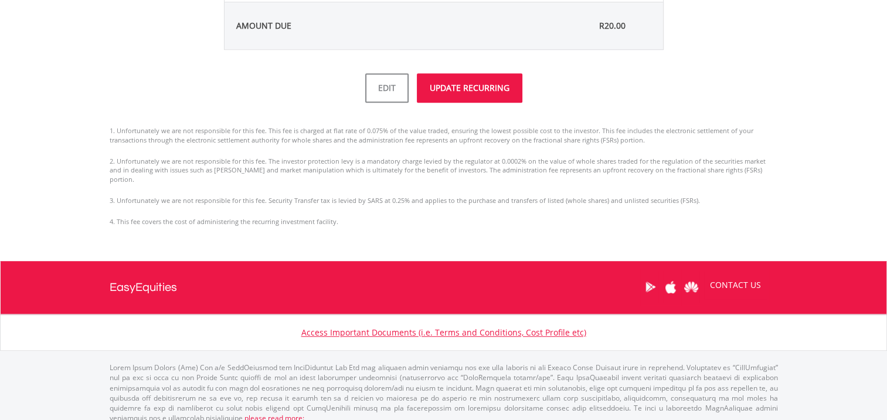
click at [462, 84] on button "UPDATE RECURRING" at bounding box center [470, 87] width 106 height 29
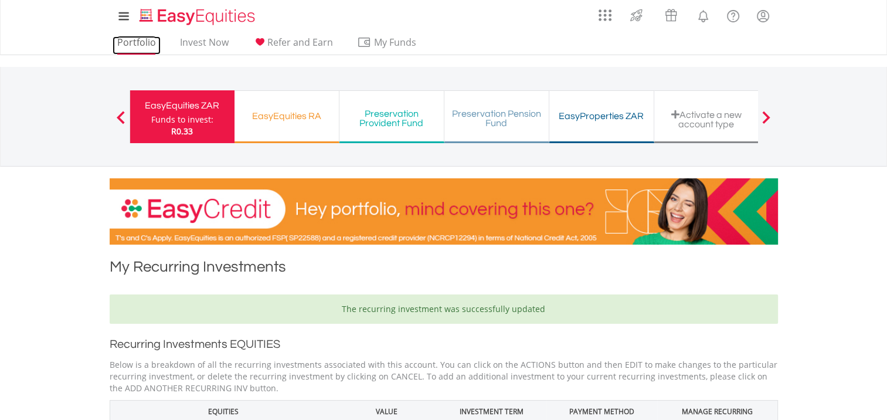
click at [137, 40] on link "Portfolio" at bounding box center [137, 45] width 48 height 18
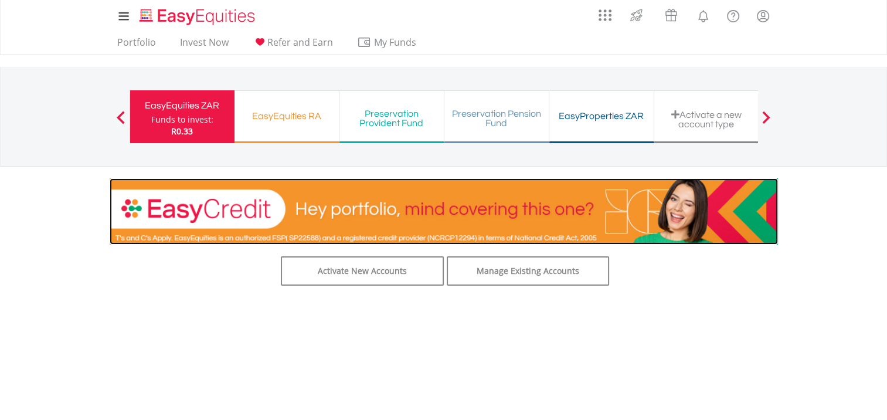
click at [518, 234] on img at bounding box center [444, 211] width 668 height 66
